Goal: Find specific page/section: Find specific page/section

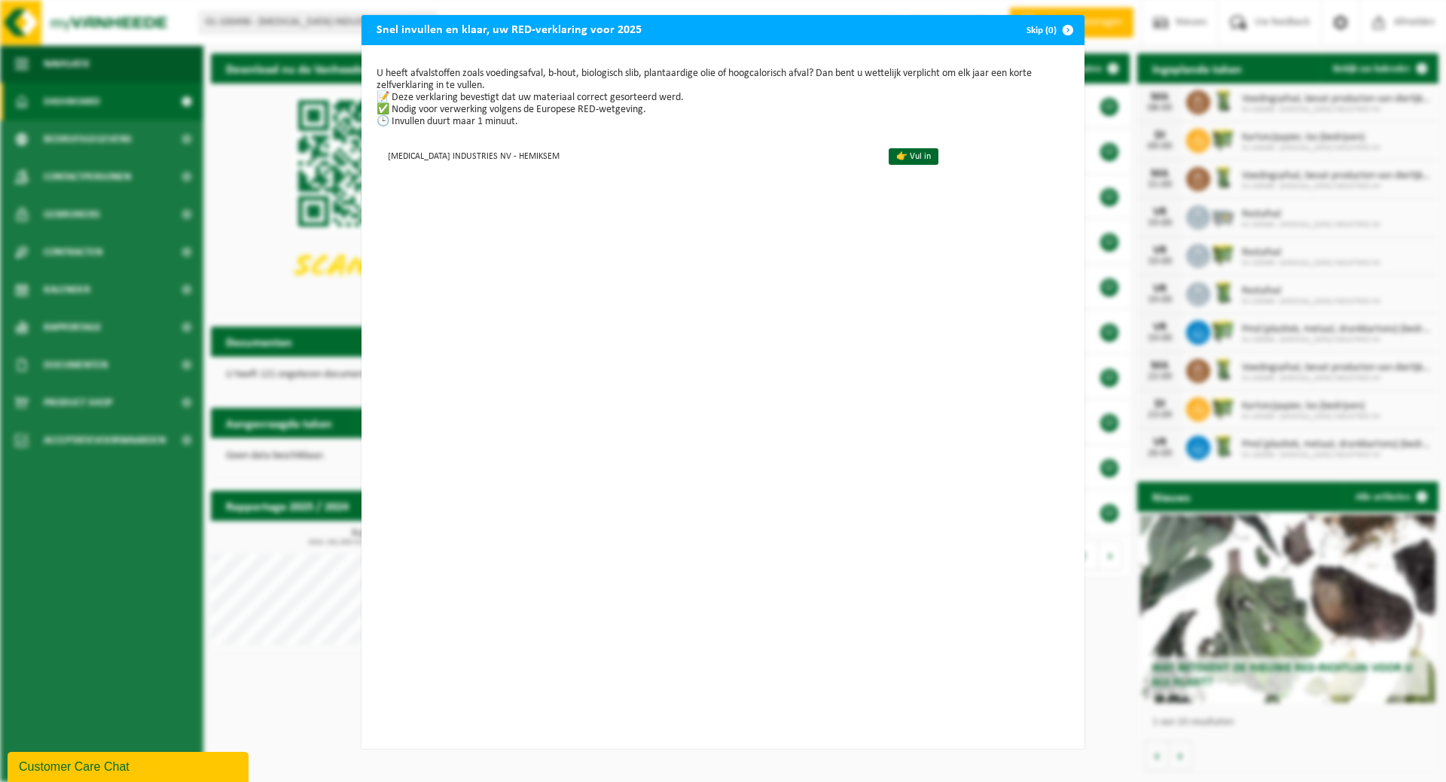
click at [1033, 34] on button "Skip (0)" at bounding box center [1048, 30] width 69 height 30
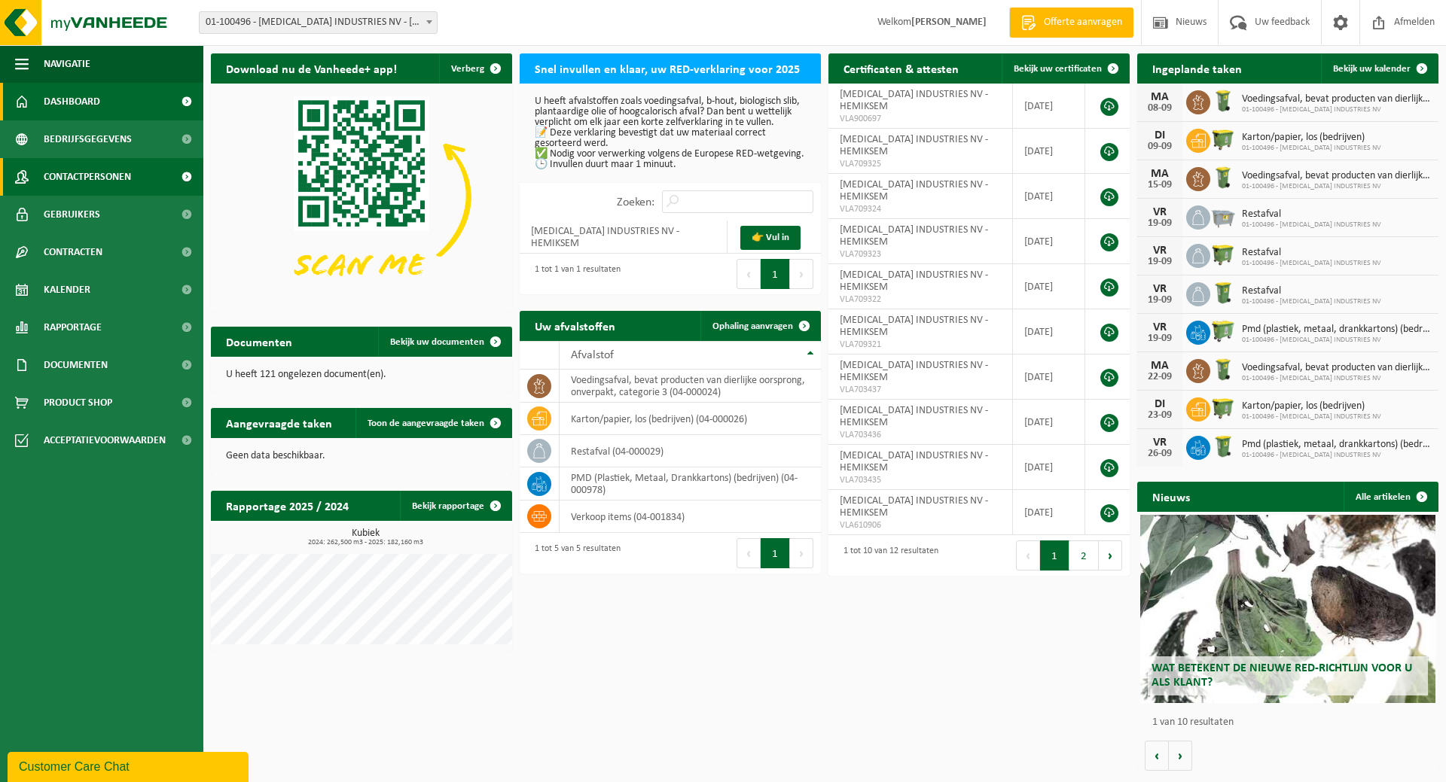
click at [100, 172] on span "Contactpersonen" at bounding box center [87, 177] width 87 height 38
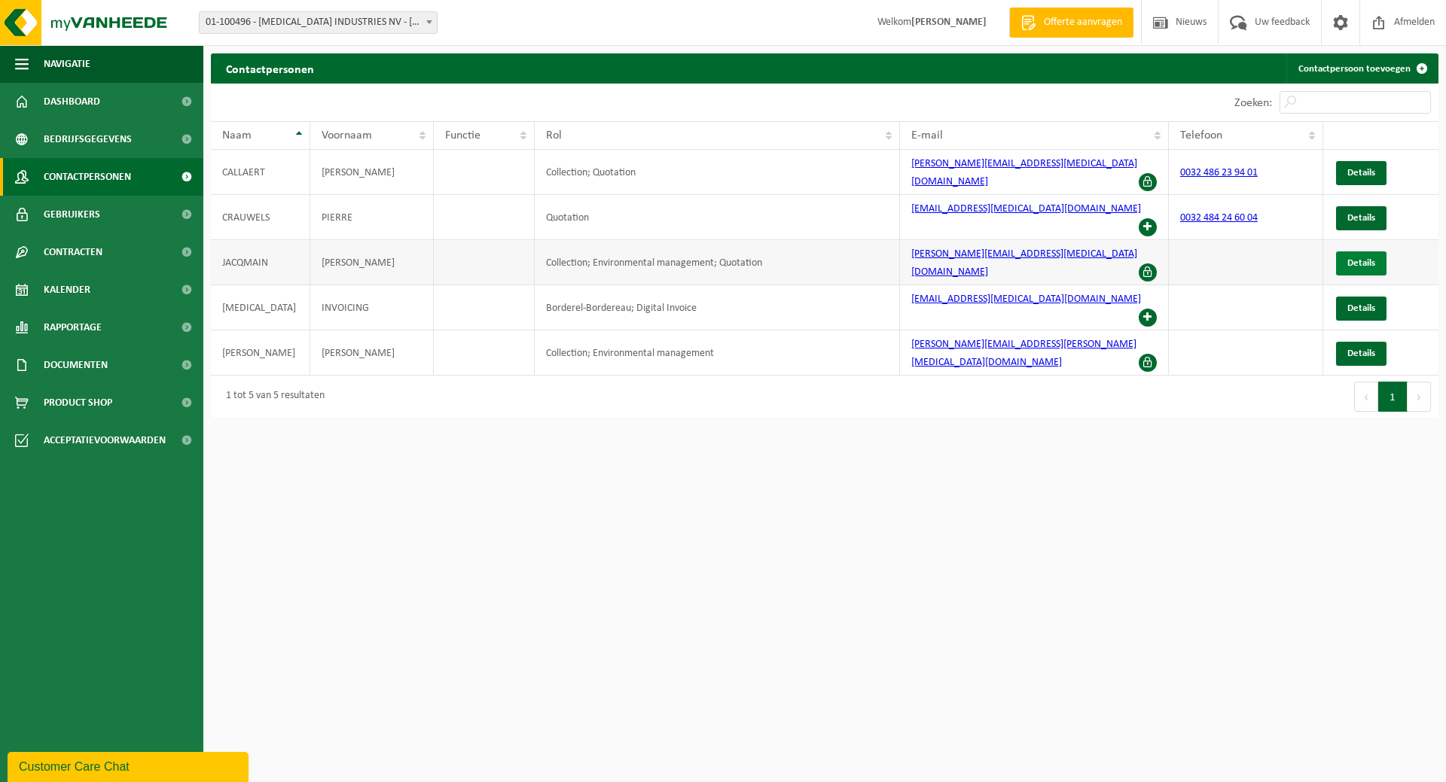
click at [1361, 252] on link "Details" at bounding box center [1361, 264] width 50 height 24
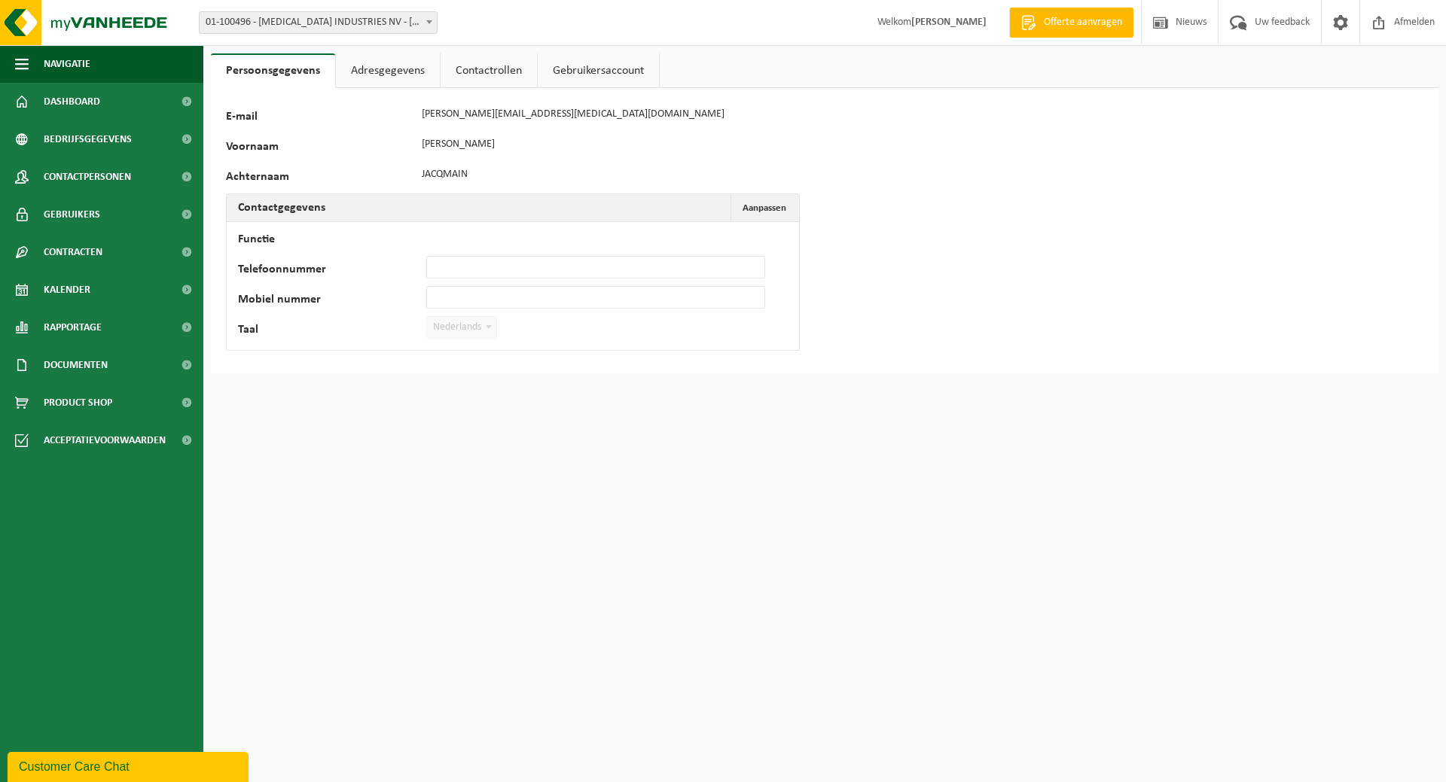
click at [370, 74] on link "Adresgegevens" at bounding box center [388, 70] width 104 height 35
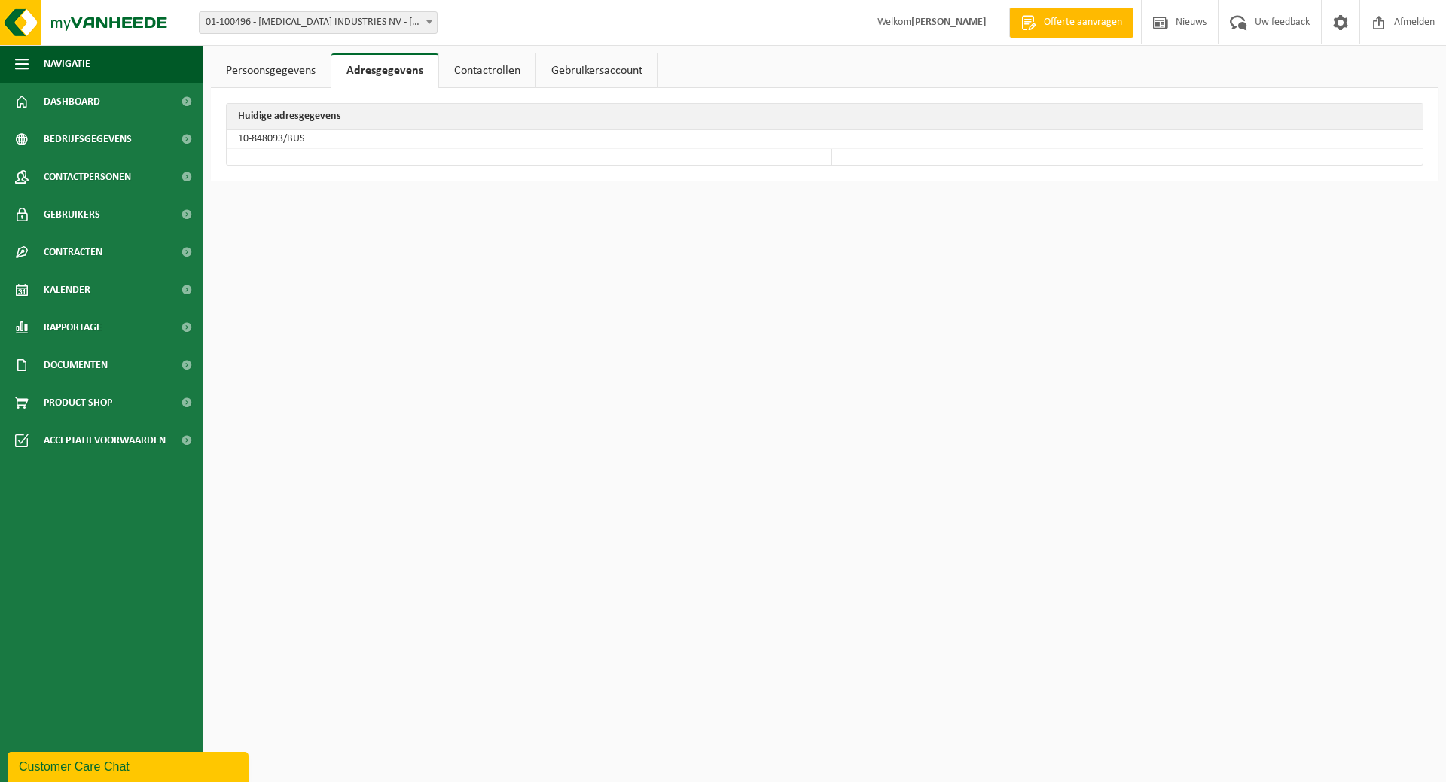
click at [477, 76] on link "Contactrollen" at bounding box center [487, 70] width 96 height 35
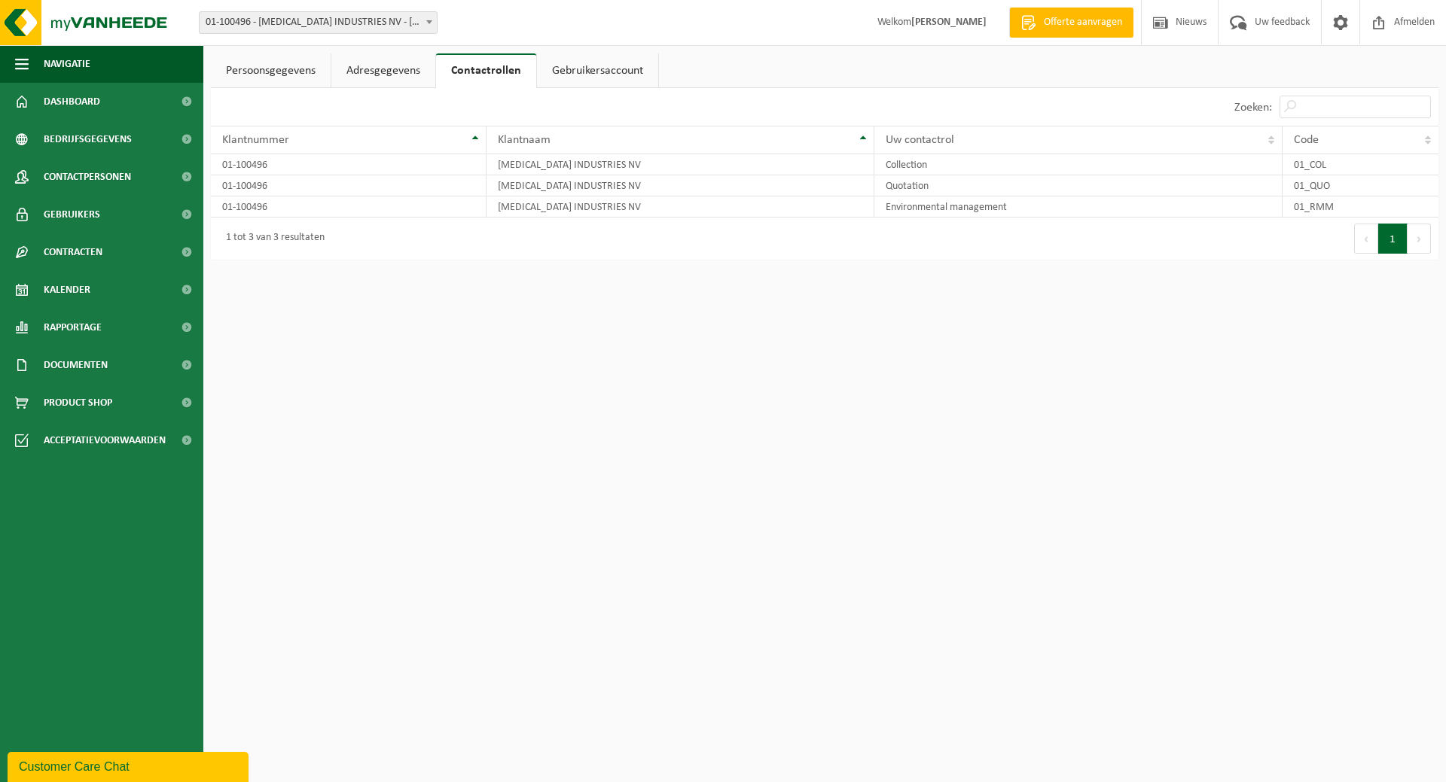
click at [586, 74] on link "Gebruikersaccount" at bounding box center [597, 70] width 121 height 35
